Goal: Task Accomplishment & Management: Manage account settings

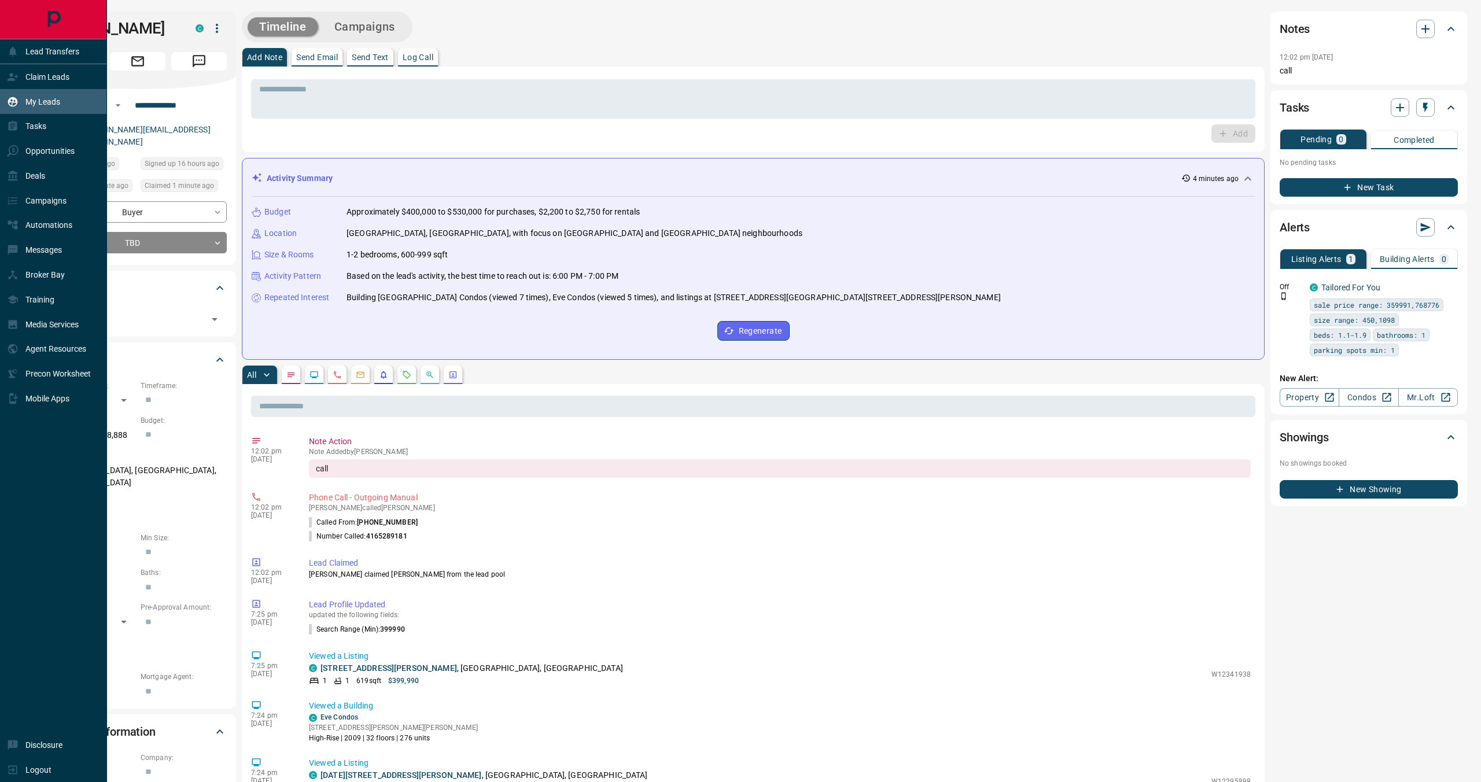
click at [78, 102] on div "My Leads" at bounding box center [53, 101] width 107 height 25
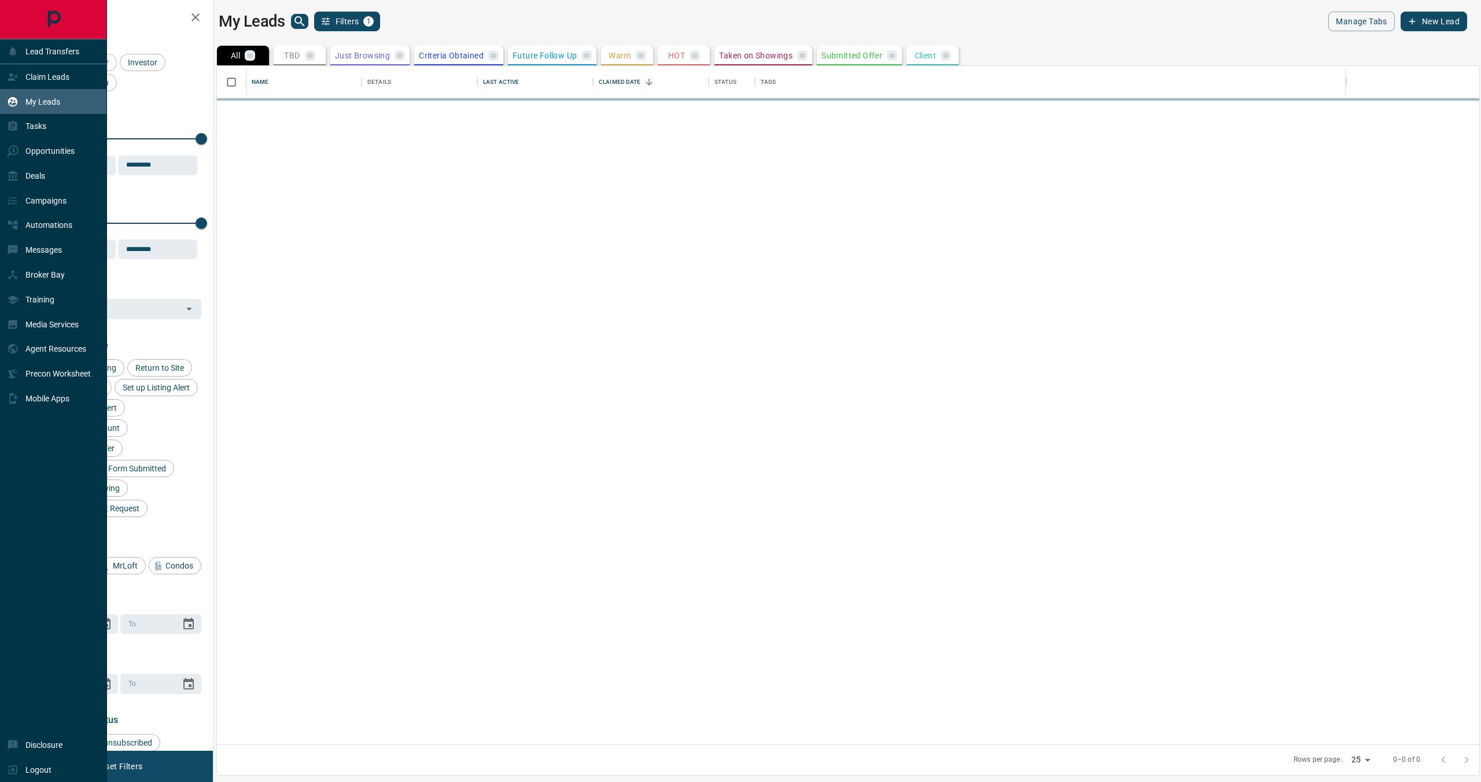
scroll to position [679, 1262]
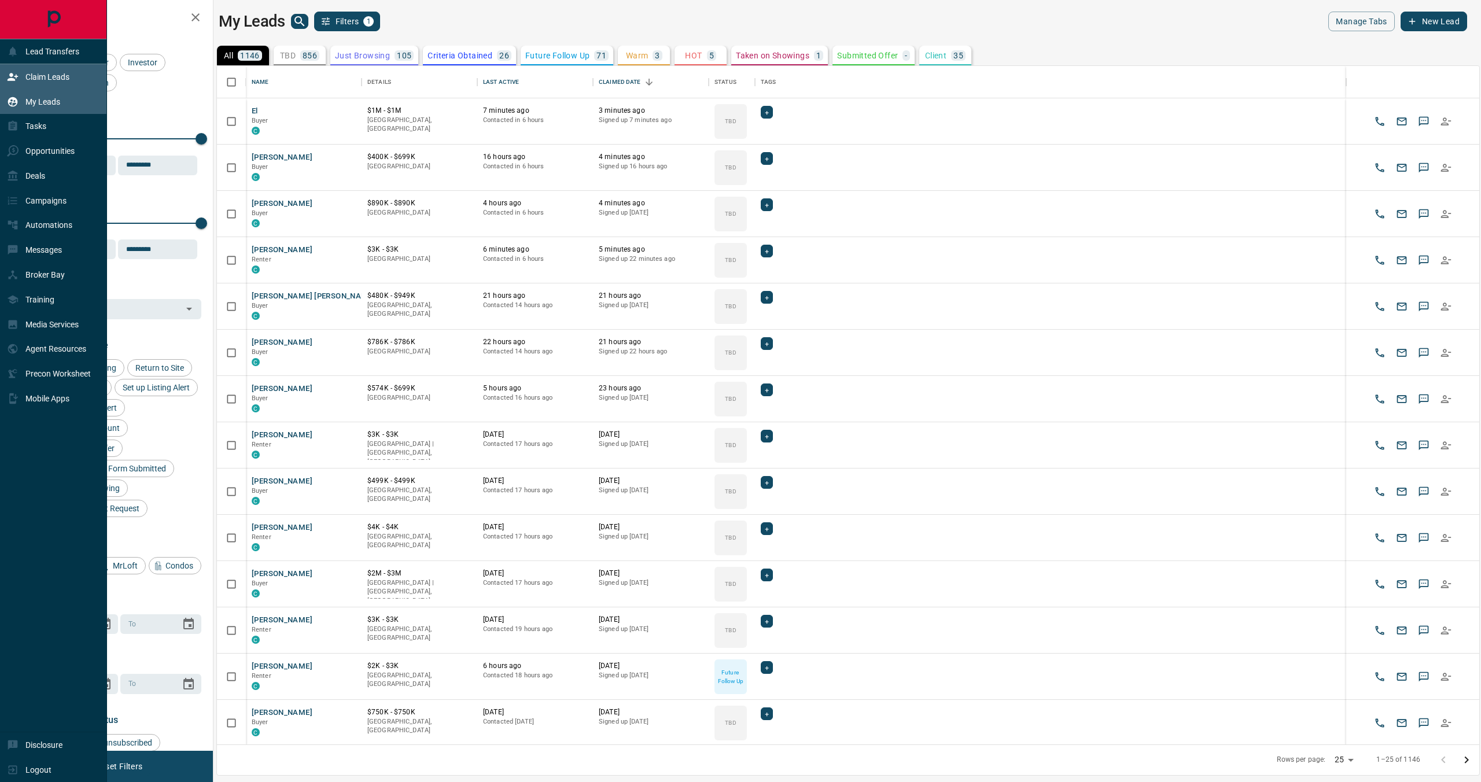
click at [66, 76] on p "Claim Leads" at bounding box center [47, 76] width 44 height 9
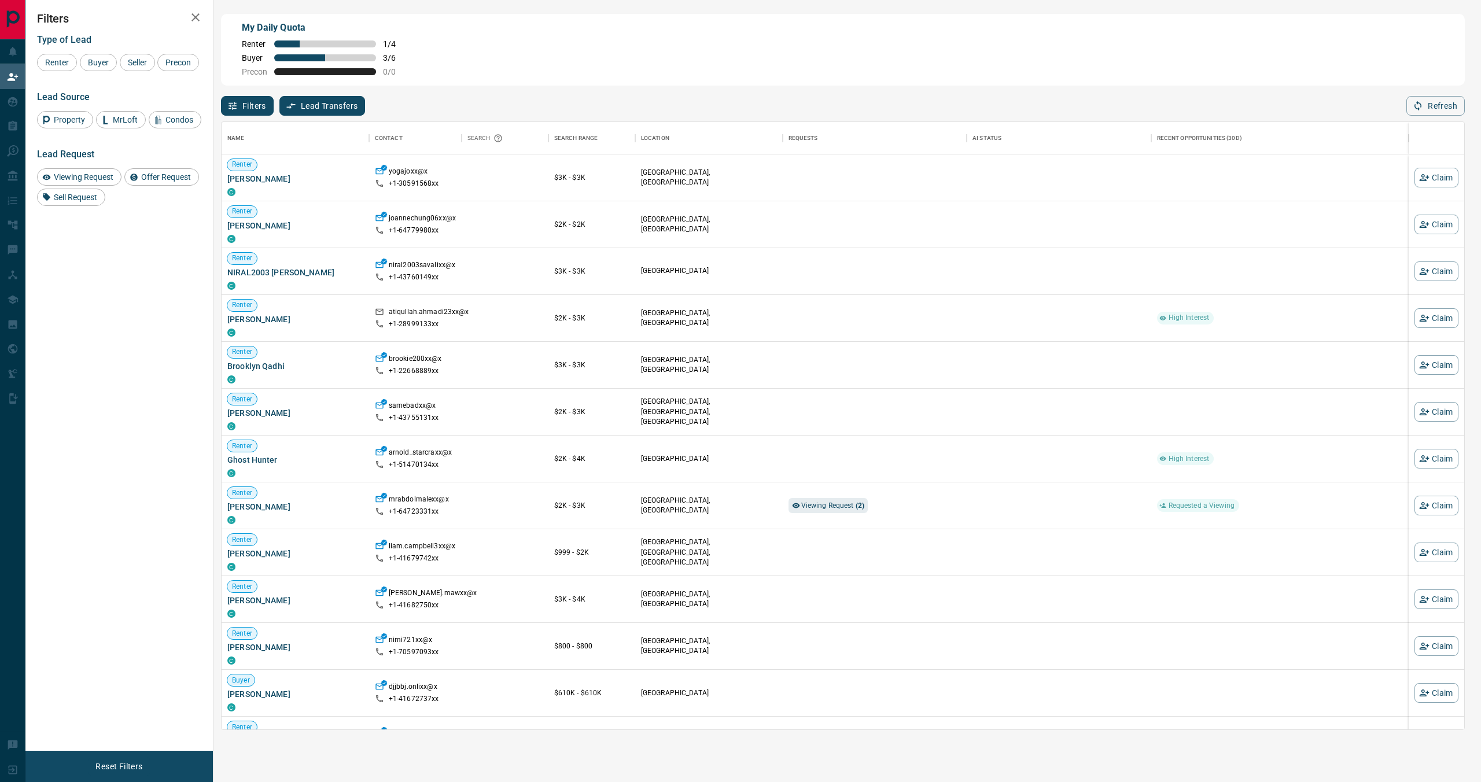
scroll to position [332, 0]
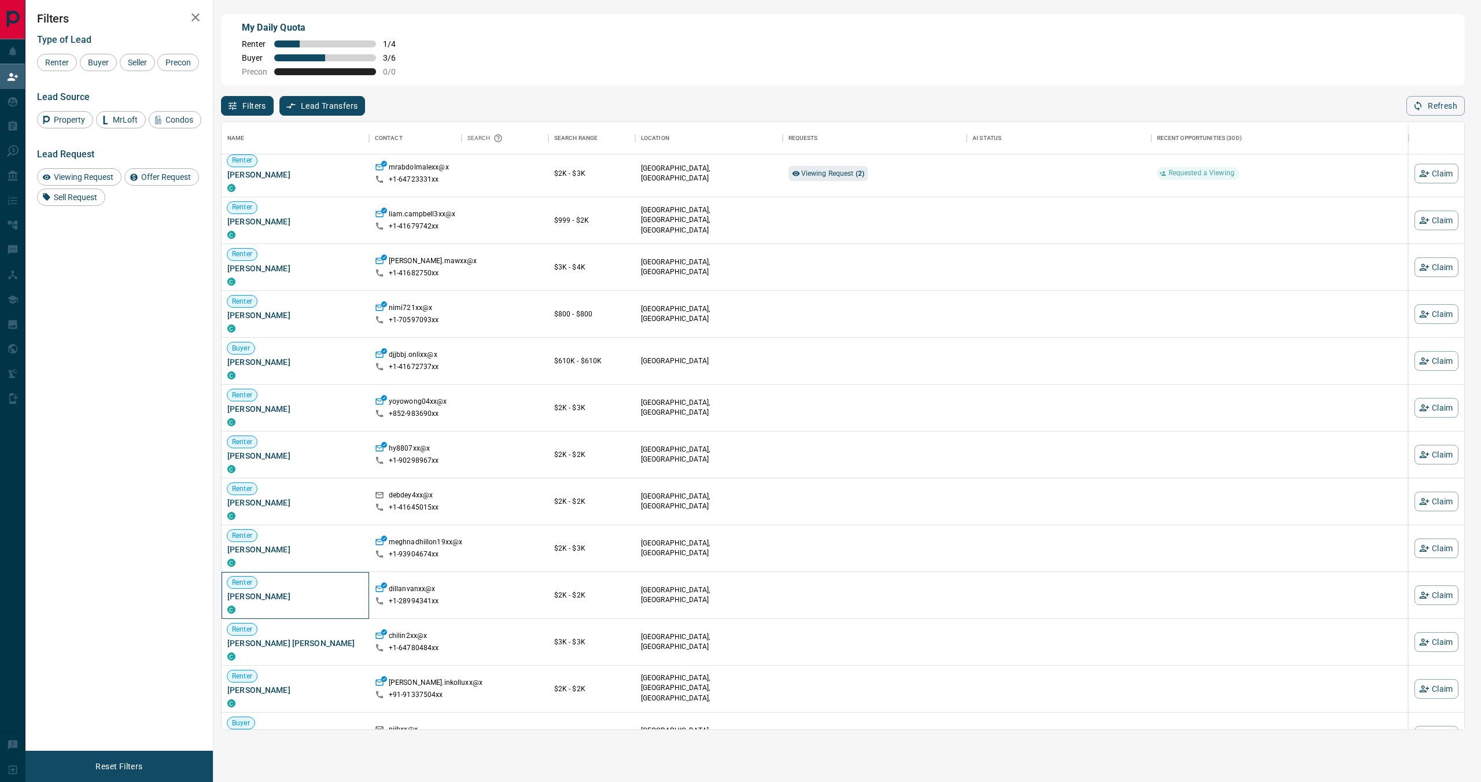
click at [264, 597] on span "[PERSON_NAME]" at bounding box center [295, 597] width 136 height 12
click at [260, 550] on span "[PERSON_NAME]" at bounding box center [295, 550] width 136 height 12
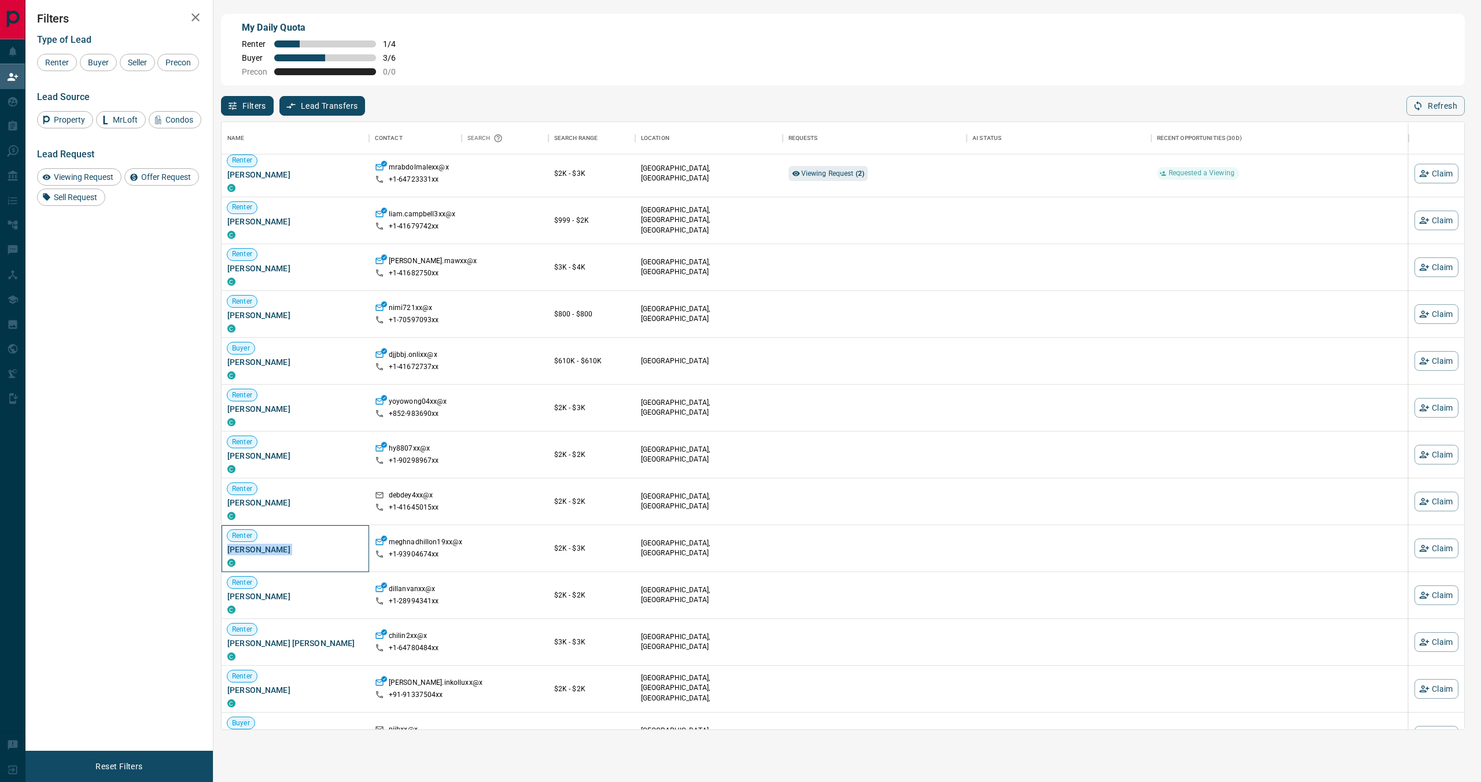
click at [260, 550] on span "[PERSON_NAME]" at bounding box center [295, 550] width 136 height 12
copy div "[PERSON_NAME] C"
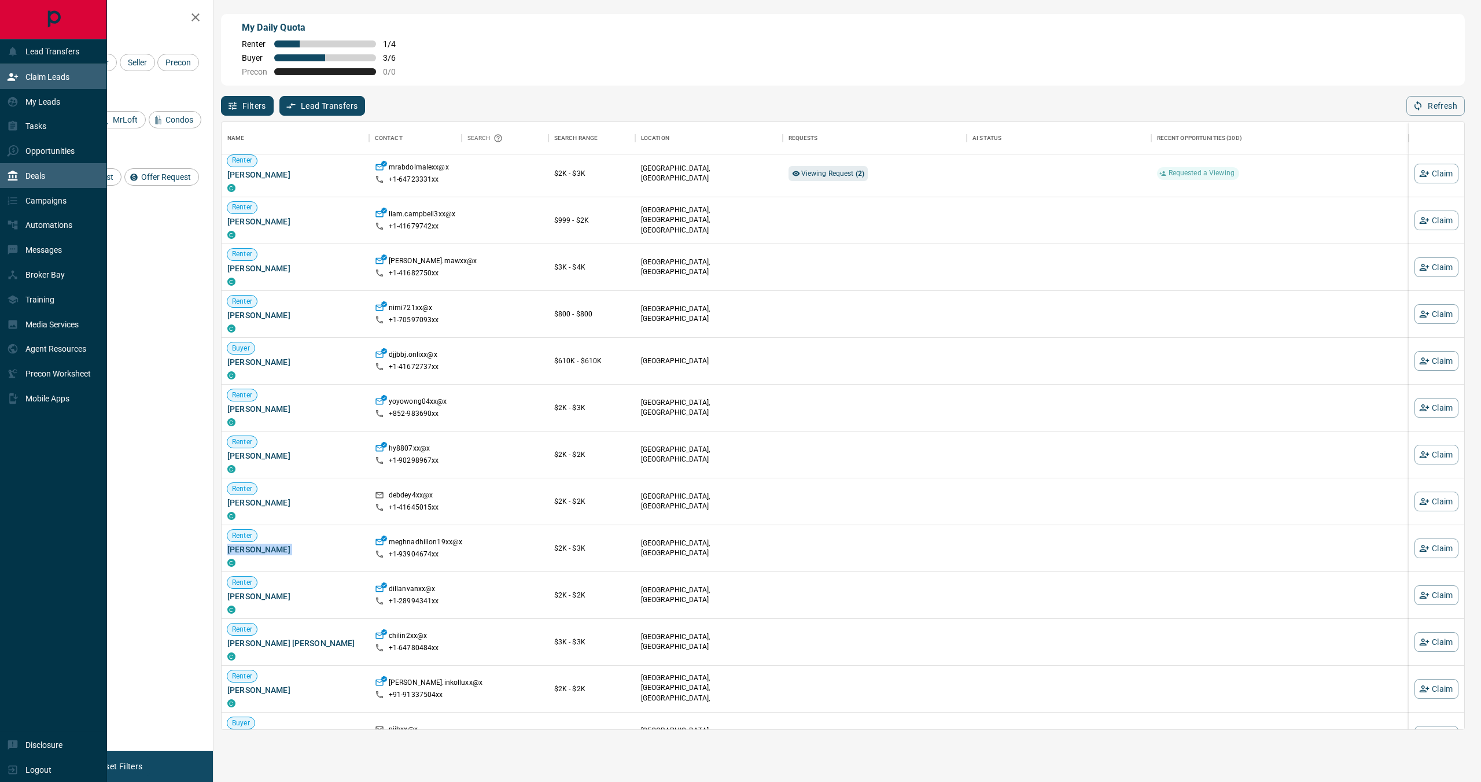
click at [16, 175] on icon at bounding box center [13, 176] width 10 height 10
